Goal: Task Accomplishment & Management: Manage account settings

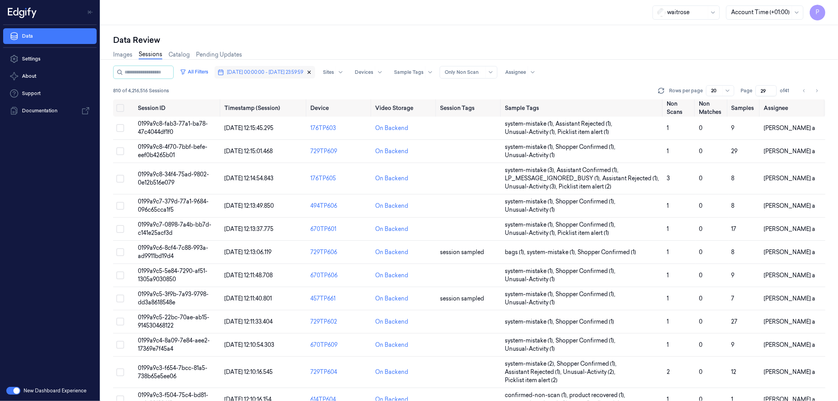
click at [312, 73] on icon "button" at bounding box center [308, 72] width 5 height 5
type input "1"
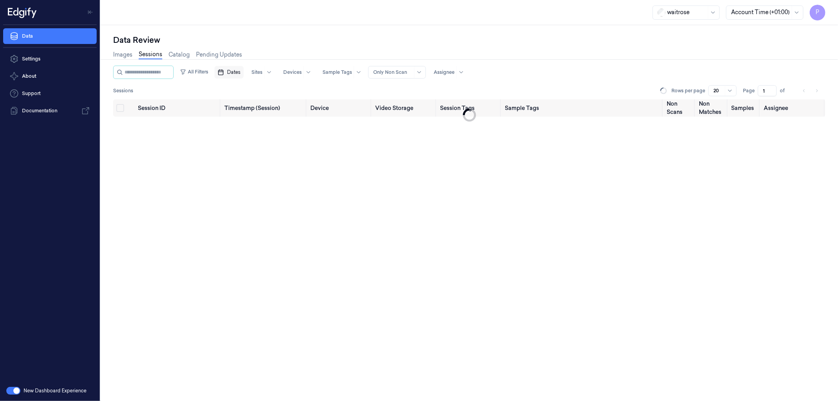
click at [240, 75] on span "Dates" at bounding box center [233, 72] width 13 height 7
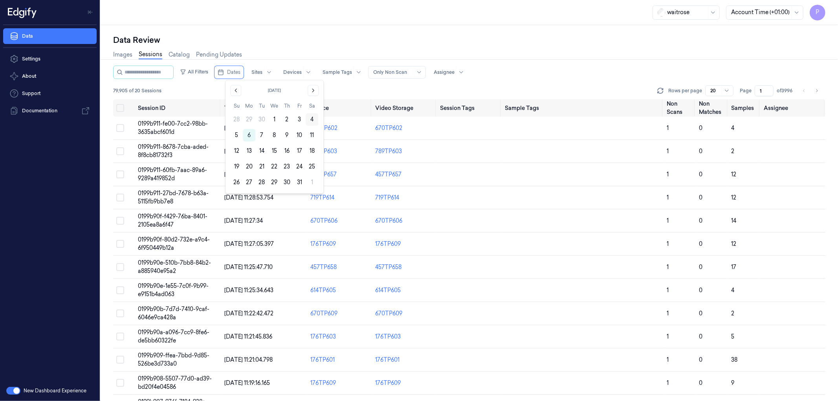
click at [311, 118] on button "4" at bounding box center [312, 119] width 13 height 13
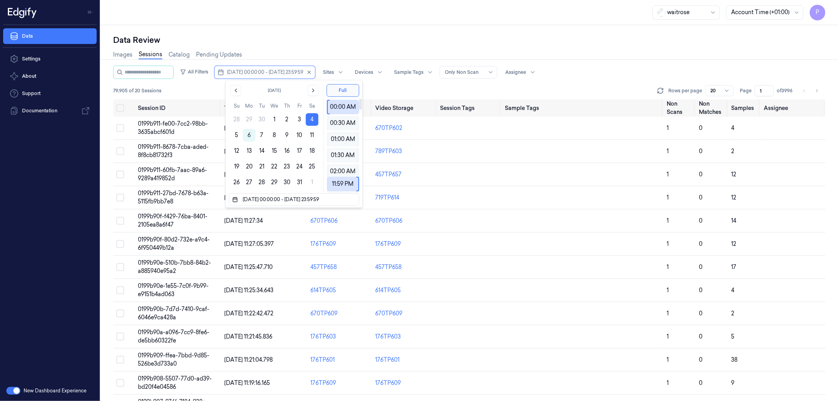
click at [560, 41] on div "Data Review" at bounding box center [469, 40] width 712 height 11
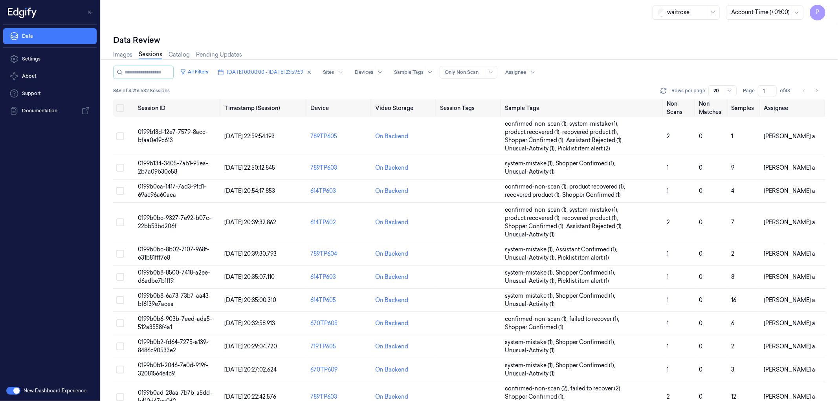
click at [767, 88] on input "1" at bounding box center [767, 90] width 19 height 11
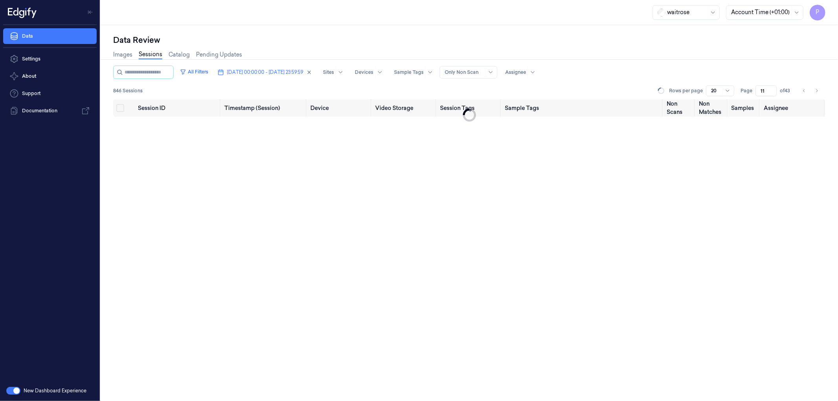
click at [748, 63] on div "Images Sessions Catalog Pending Updates" at bounding box center [469, 56] width 712 height 20
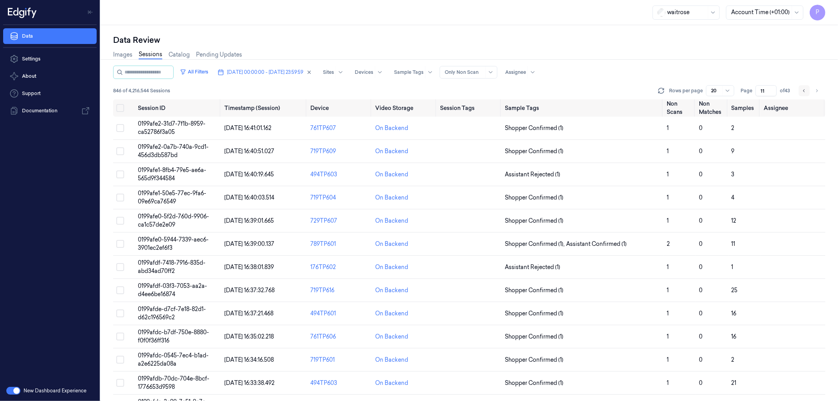
click at [803, 90] on icon "Go to previous page" at bounding box center [804, 91] width 5 height 6
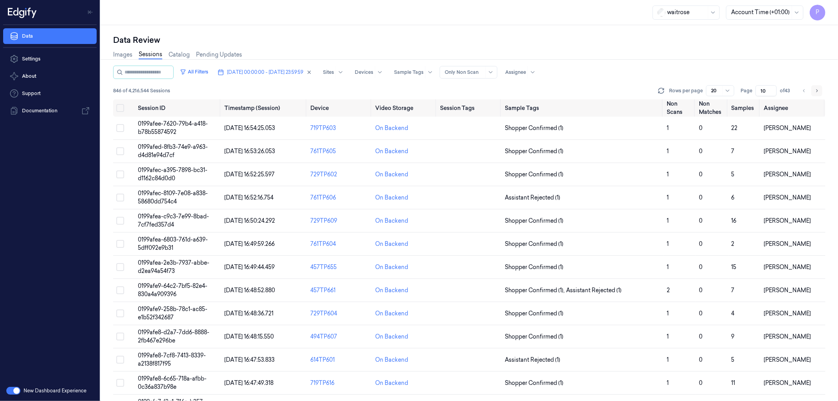
click at [817, 88] on icon "Go to next page" at bounding box center [816, 91] width 5 height 6
type input "11"
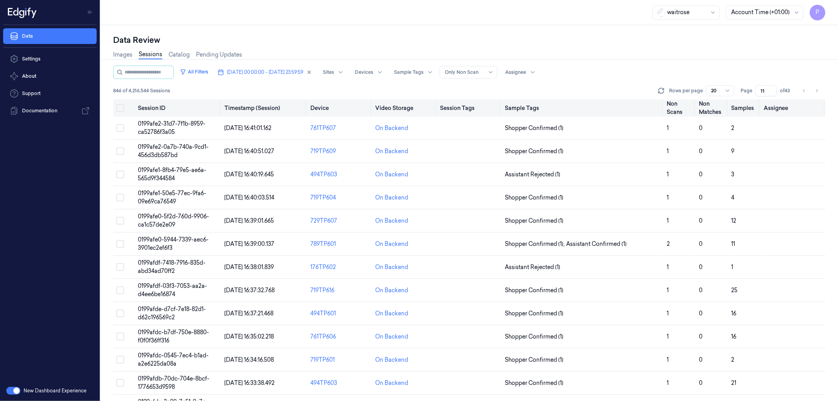
click at [120, 109] on button "Select all" at bounding box center [120, 108] width 8 height 8
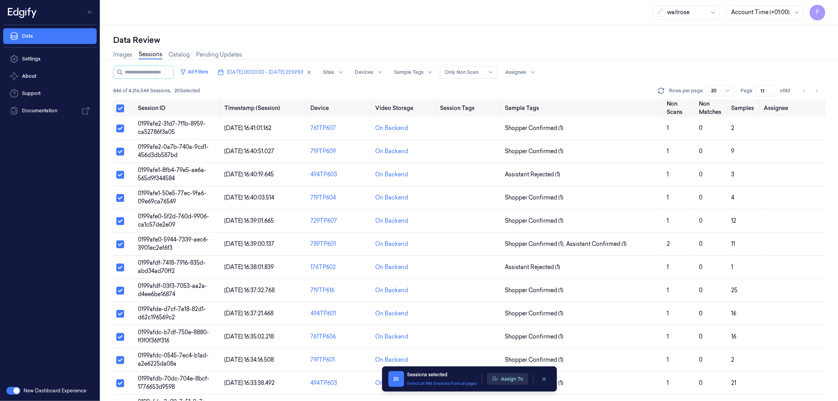
click at [512, 380] on button "Assign To" at bounding box center [507, 379] width 41 height 12
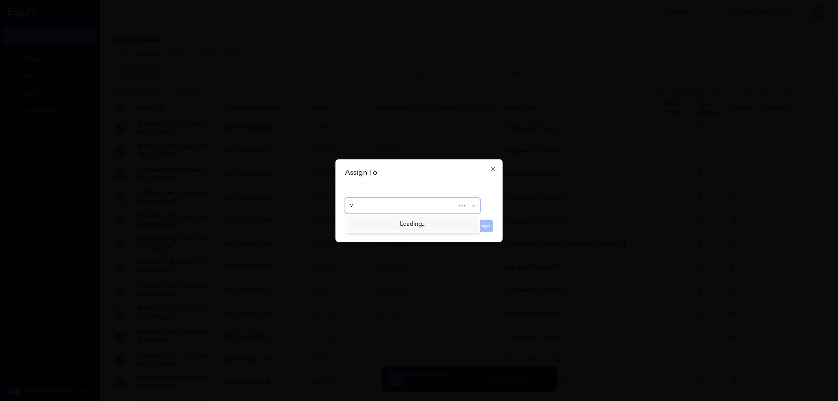
type input "ve"
click at [383, 238] on div "ven kataiah" at bounding box center [412, 236] width 125 height 8
click at [478, 225] on button "Assign" at bounding box center [482, 226] width 22 height 13
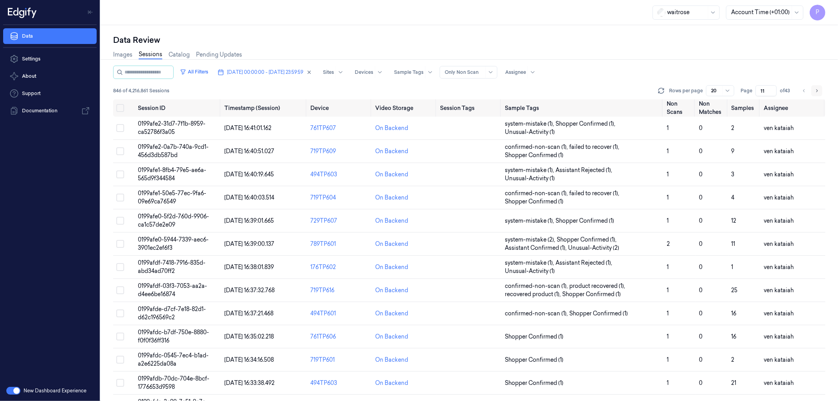
click at [815, 90] on icon "Go to next page" at bounding box center [816, 91] width 5 height 6
type input "12"
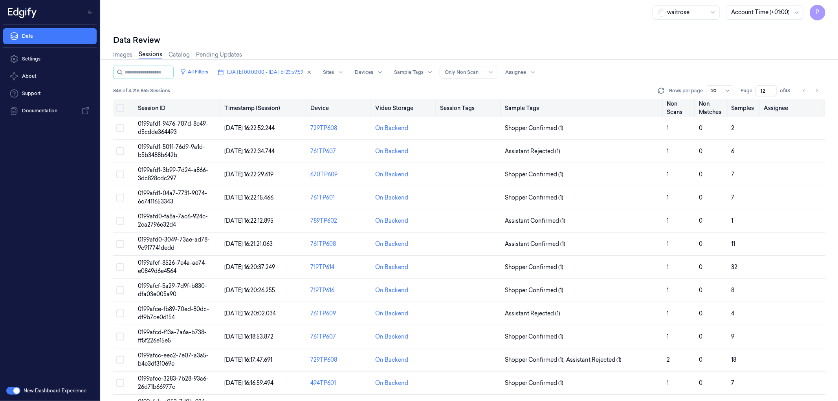
click at [120, 108] on button "Select all" at bounding box center [120, 108] width 8 height 8
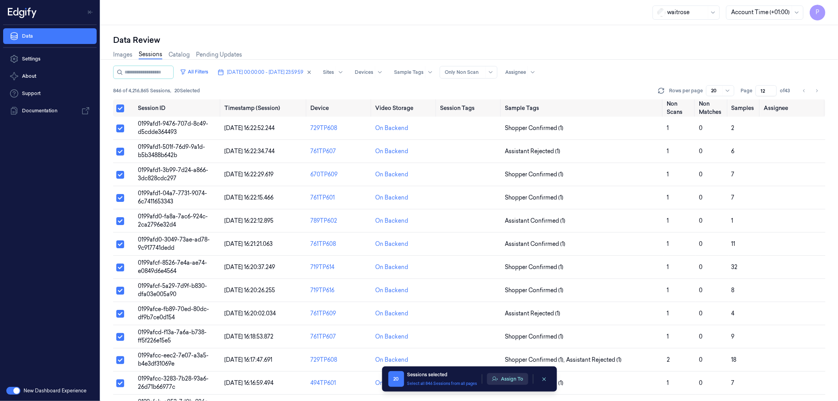
click at [508, 379] on button "Assign To" at bounding box center [507, 379] width 41 height 12
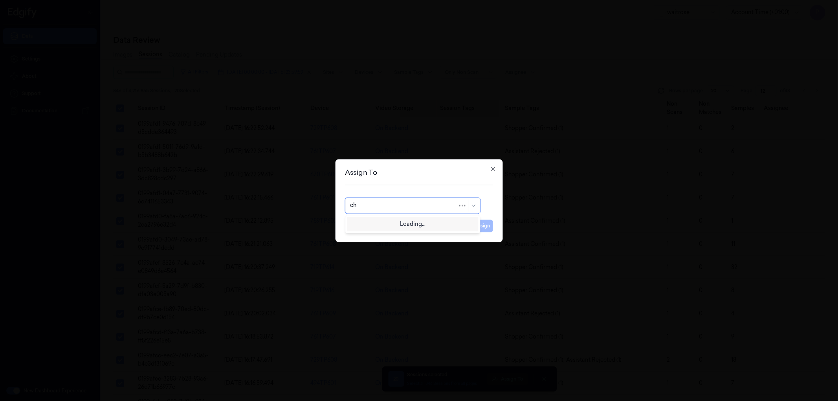
type input "cha"
click at [398, 235] on div "[PERSON_NAME] a" at bounding box center [412, 236] width 125 height 8
click at [478, 226] on button "Assign" at bounding box center [482, 226] width 22 height 13
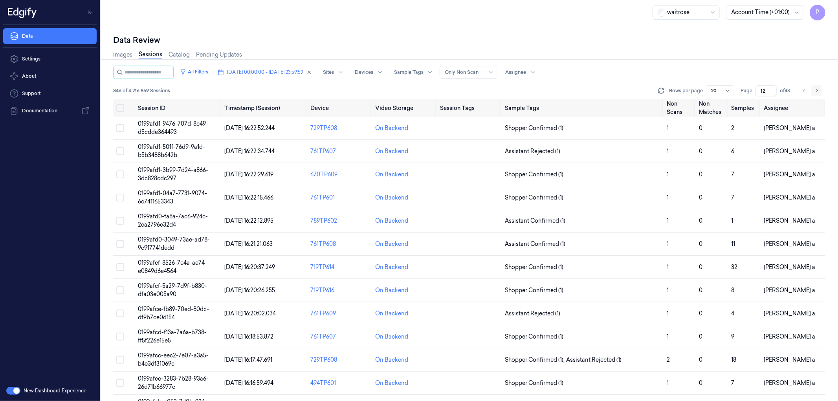
click at [816, 90] on icon "Go to next page" at bounding box center [816, 91] width 5 height 6
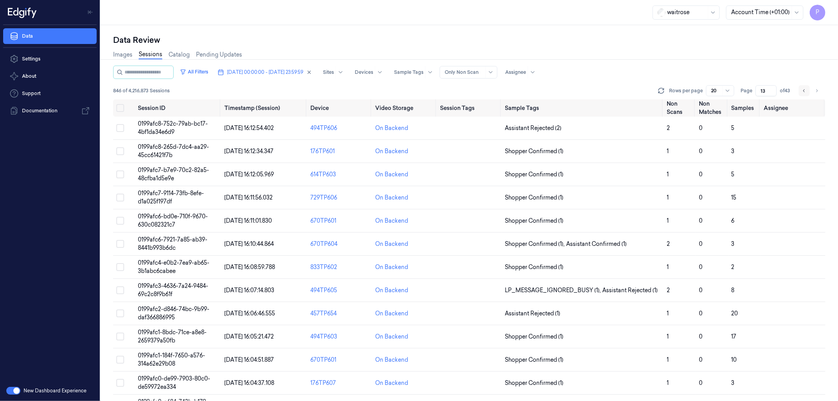
click at [806, 90] on icon "Go to previous page" at bounding box center [804, 91] width 5 height 6
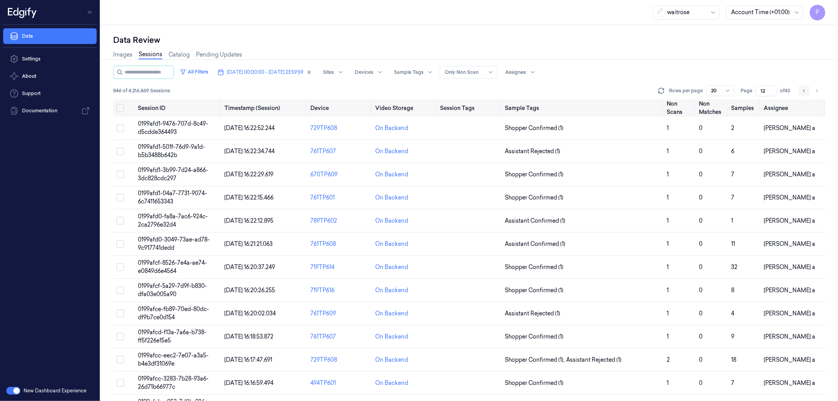
click at [806, 90] on icon "Go to previous page" at bounding box center [804, 91] width 5 height 6
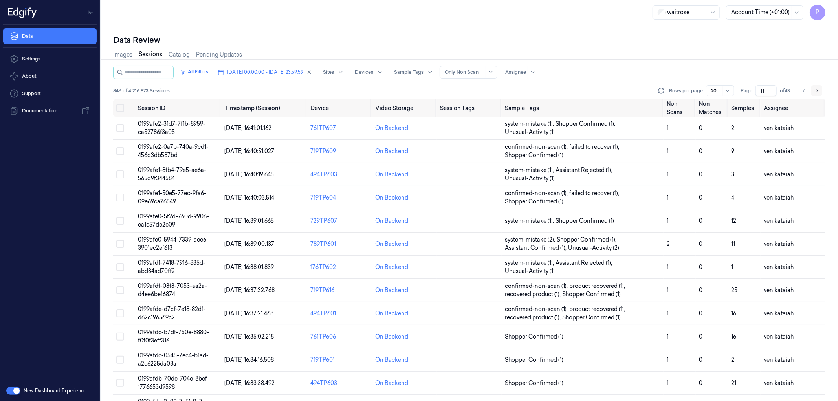
click at [817, 90] on icon "Go to next page" at bounding box center [816, 91] width 5 height 6
type input "12"
